Goal: Task Accomplishment & Management: Manage account settings

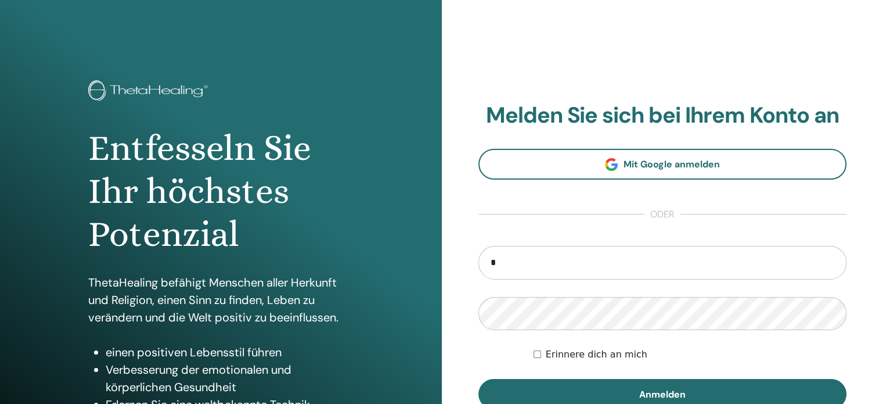
type input "**********"
click at [479, 379] on button "Anmelden" at bounding box center [663, 394] width 369 height 30
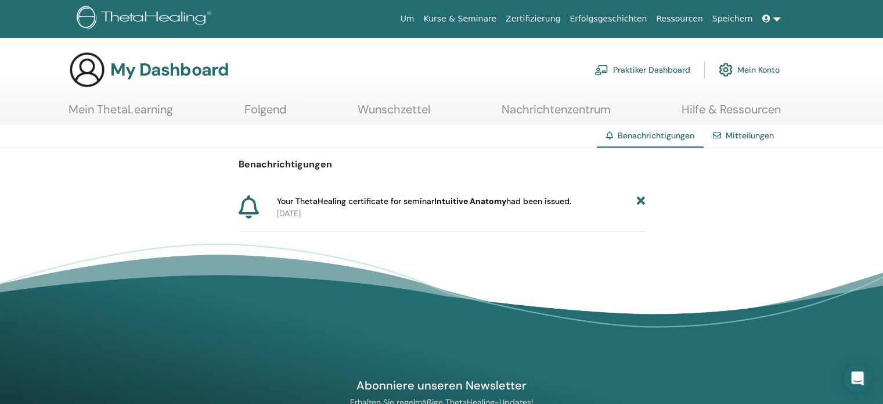
click at [644, 199] on icon at bounding box center [641, 201] width 8 height 12
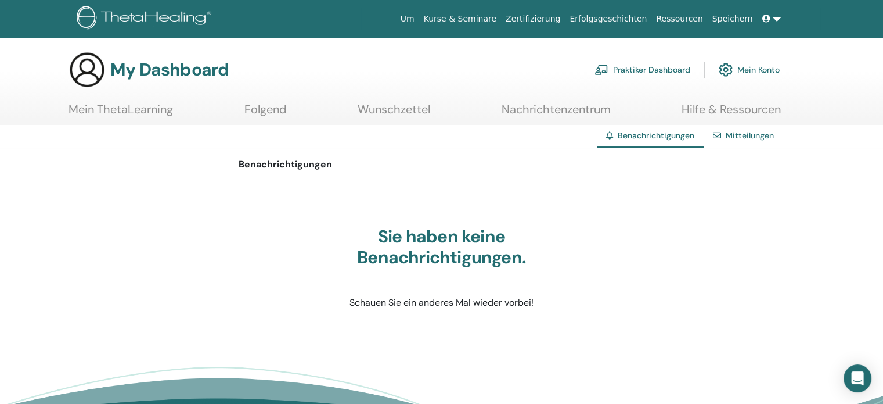
click at [560, 16] on link "Zertifizierung" at bounding box center [533, 18] width 64 height 21
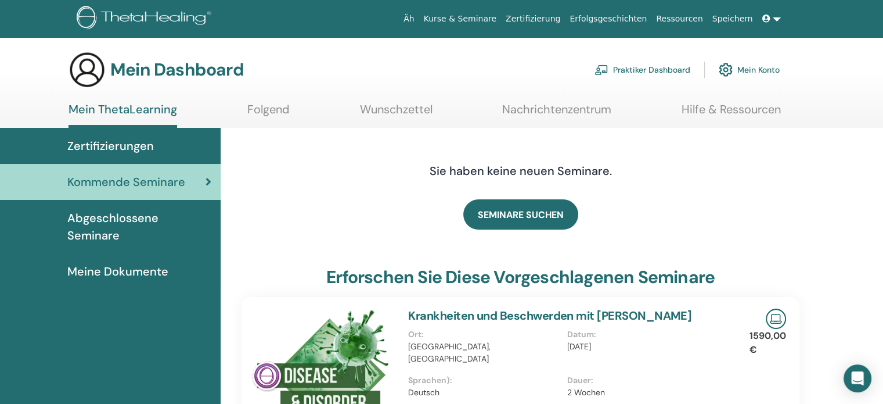
click at [112, 221] on font "Abgeschlossene Seminare" at bounding box center [112, 226] width 91 height 33
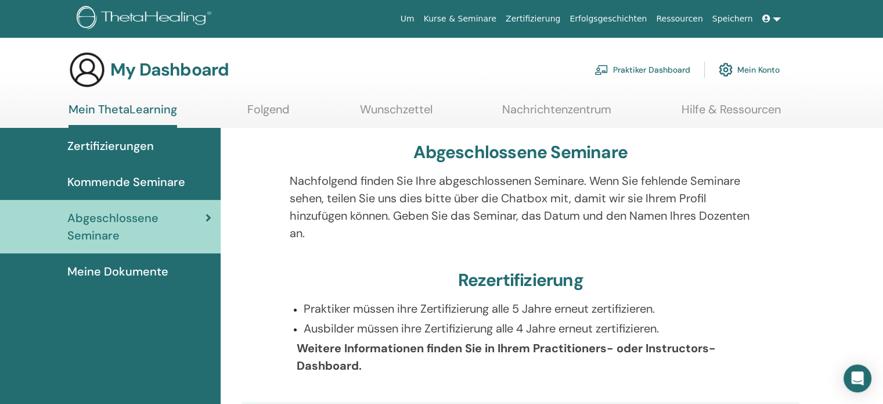
click at [120, 269] on span "Meine Dokumente" at bounding box center [117, 271] width 101 height 17
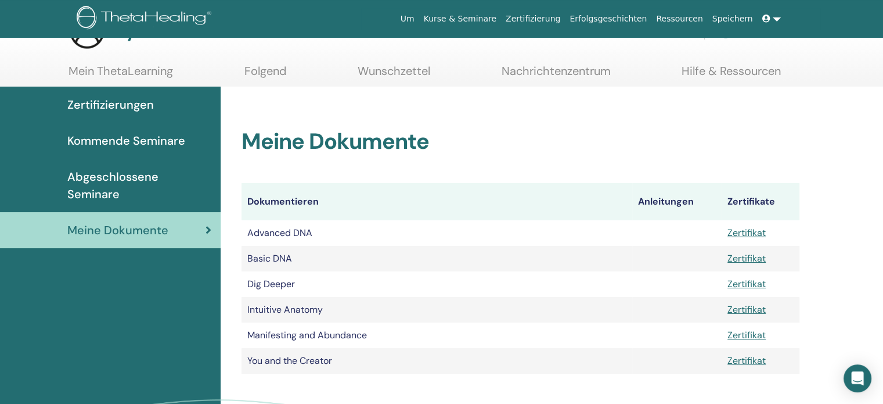
scroll to position [39, 0]
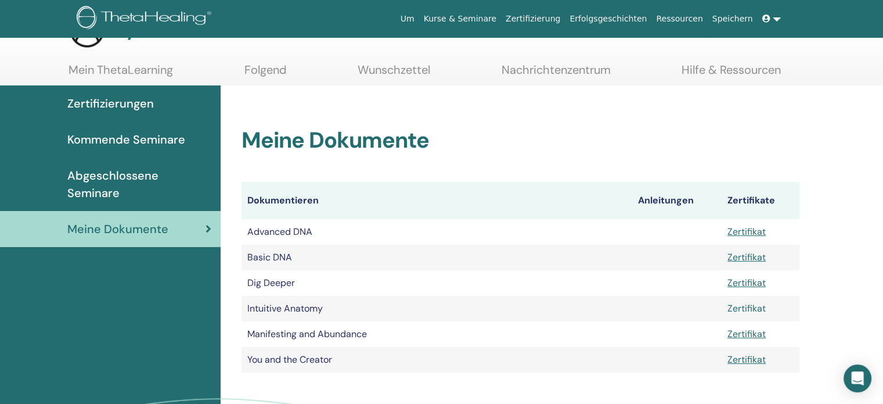
click at [738, 308] on link "Zertifikat" at bounding box center [747, 308] width 38 height 12
click at [875, 395] on div at bounding box center [875, 395] width 0 height 0
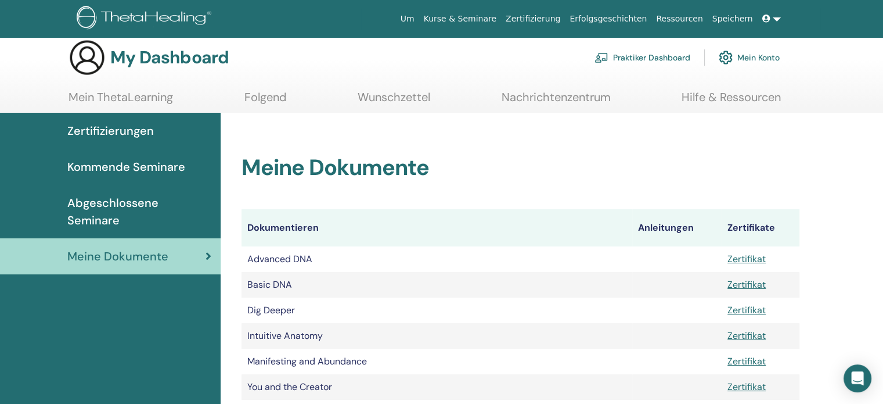
scroll to position [0, 0]
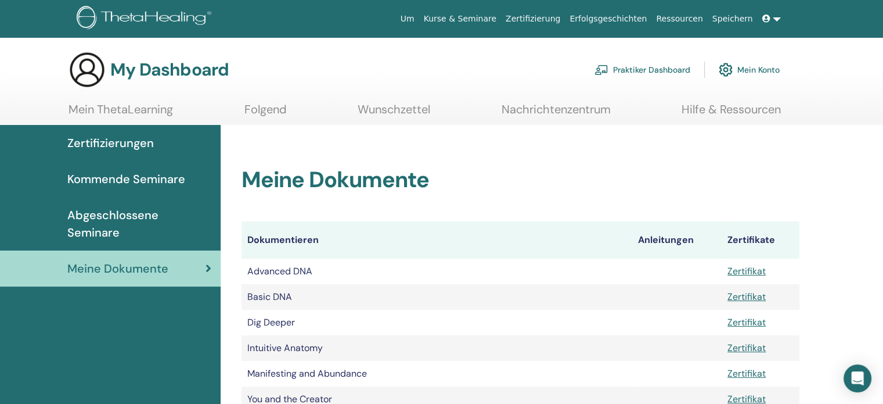
click at [766, 64] on link "Mein Konto" at bounding box center [749, 70] width 61 height 26
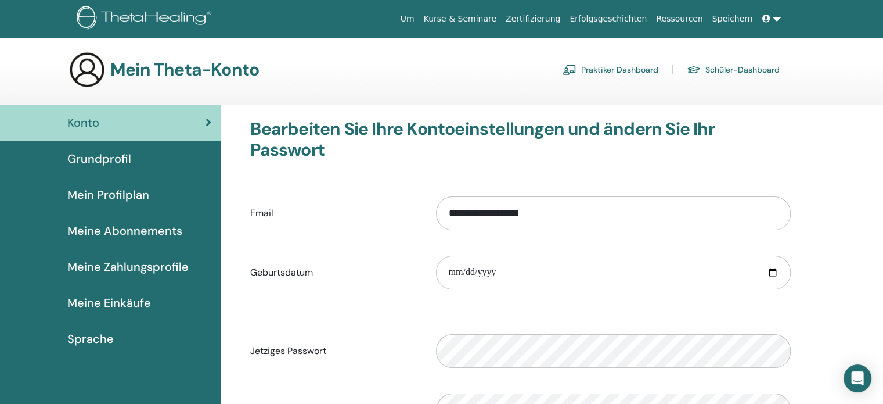
click at [777, 19] on link at bounding box center [772, 18] width 28 height 21
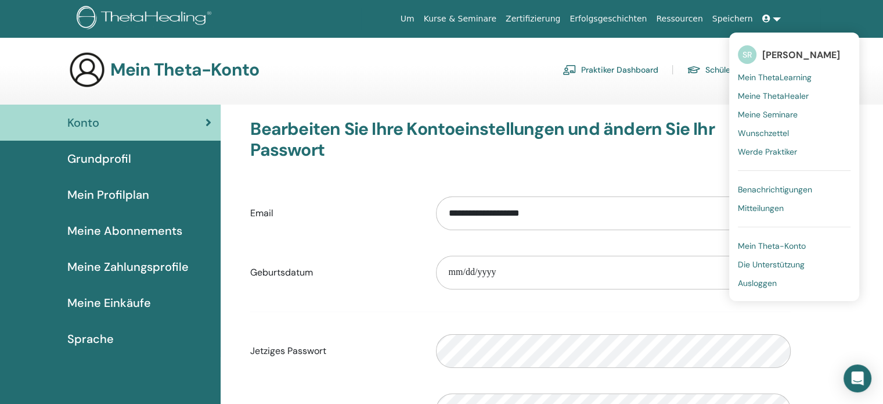
click at [770, 245] on span "Mein Theta-Konto" at bounding box center [772, 245] width 68 height 10
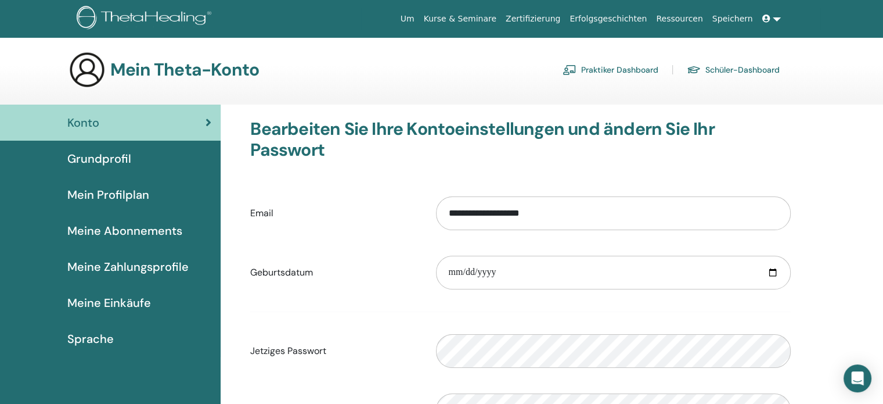
click at [112, 159] on span "Grundprofil" at bounding box center [99, 158] width 64 height 17
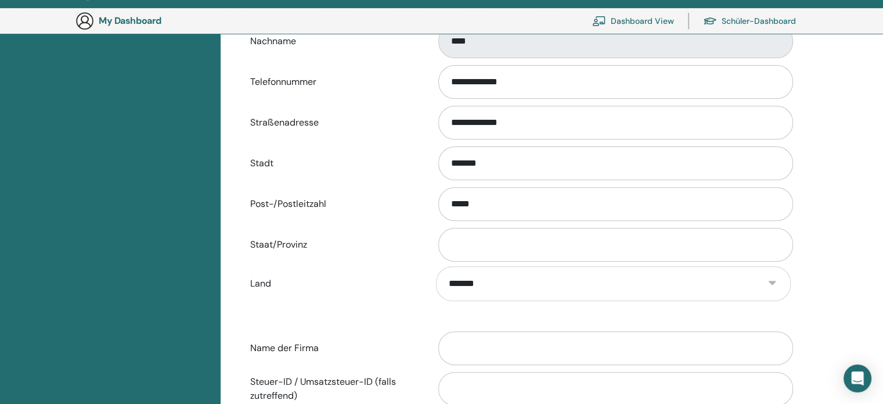
scroll to position [372, 0]
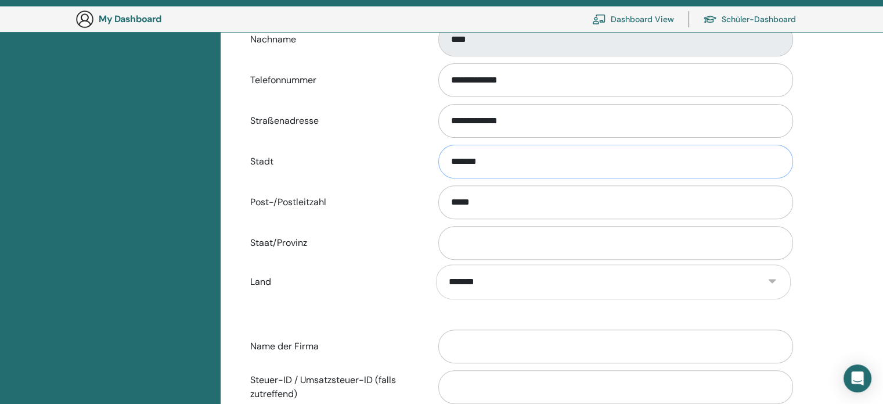
click at [509, 168] on input "*******" at bounding box center [616, 162] width 355 height 34
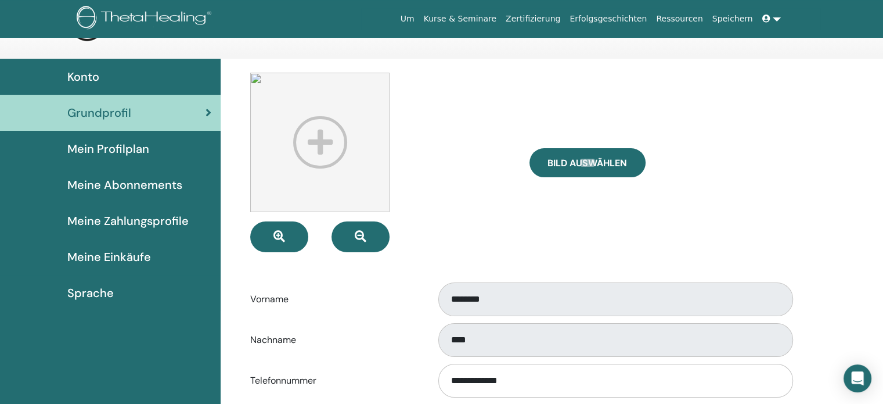
scroll to position [0, 0]
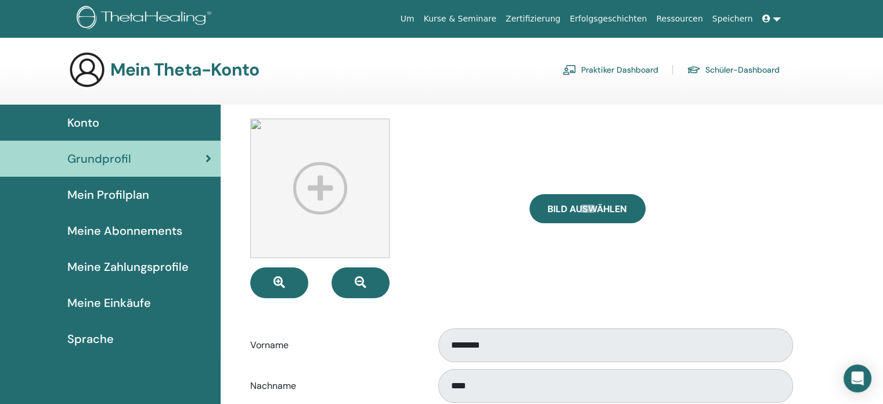
click at [774, 20] on link at bounding box center [772, 18] width 28 height 21
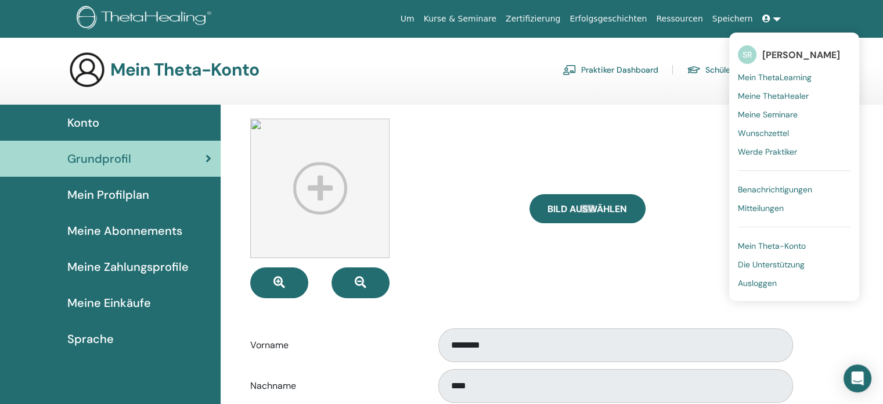
click at [757, 286] on span "Ausloggen" at bounding box center [757, 283] width 39 height 10
